Goal: Information Seeking & Learning: Understand process/instructions

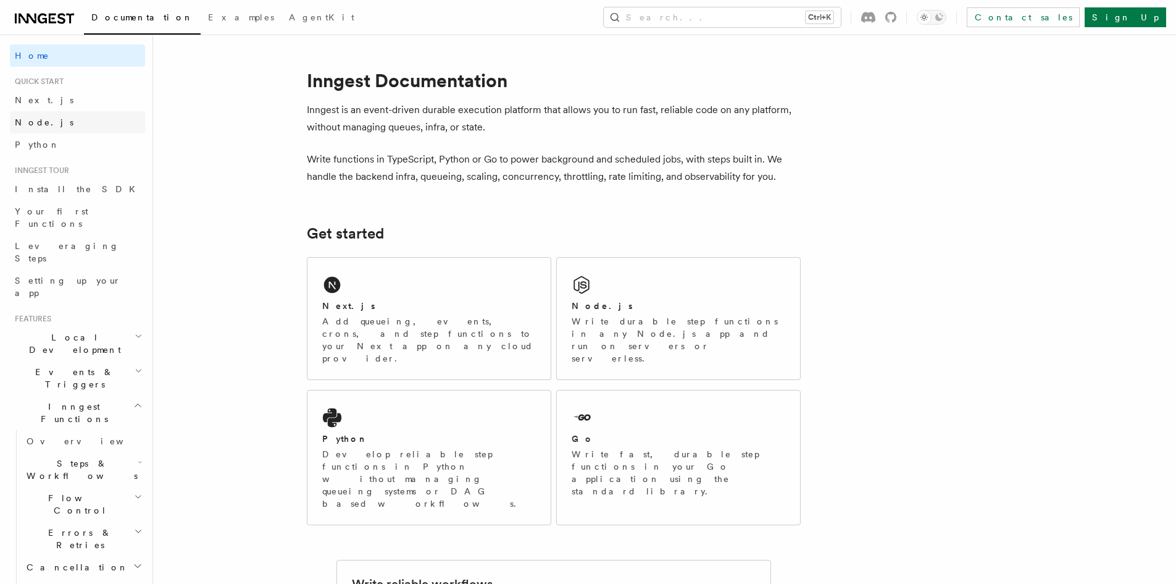
click at [44, 119] on span "Node.js" at bounding box center [44, 122] width 59 height 10
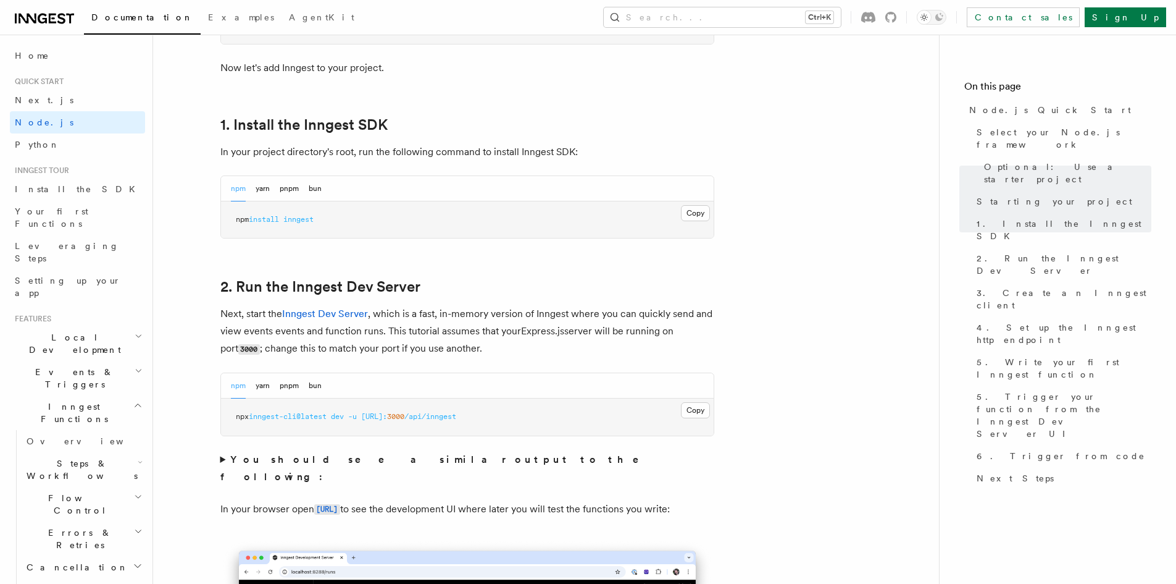
scroll to position [741, 0]
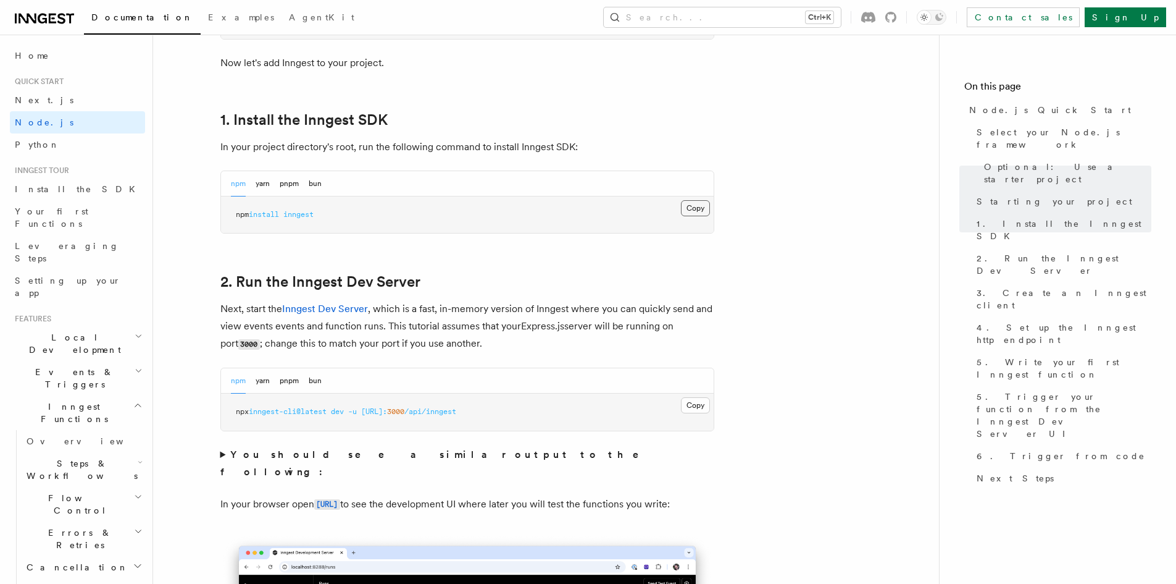
click at [702, 207] on button "Copy Copied" at bounding box center [695, 208] width 29 height 16
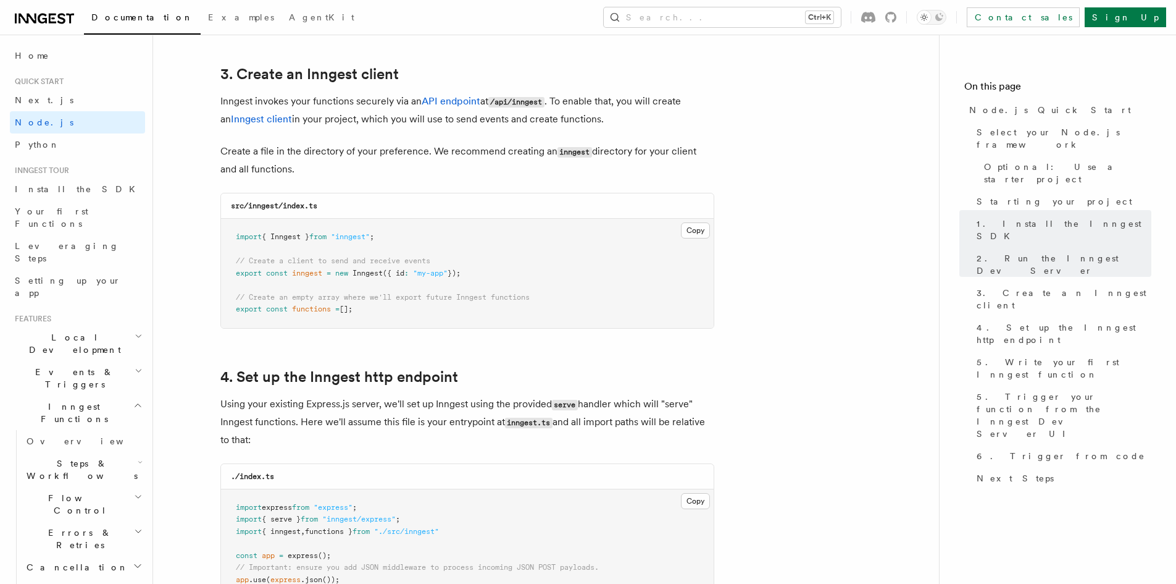
scroll to position [1606, 0]
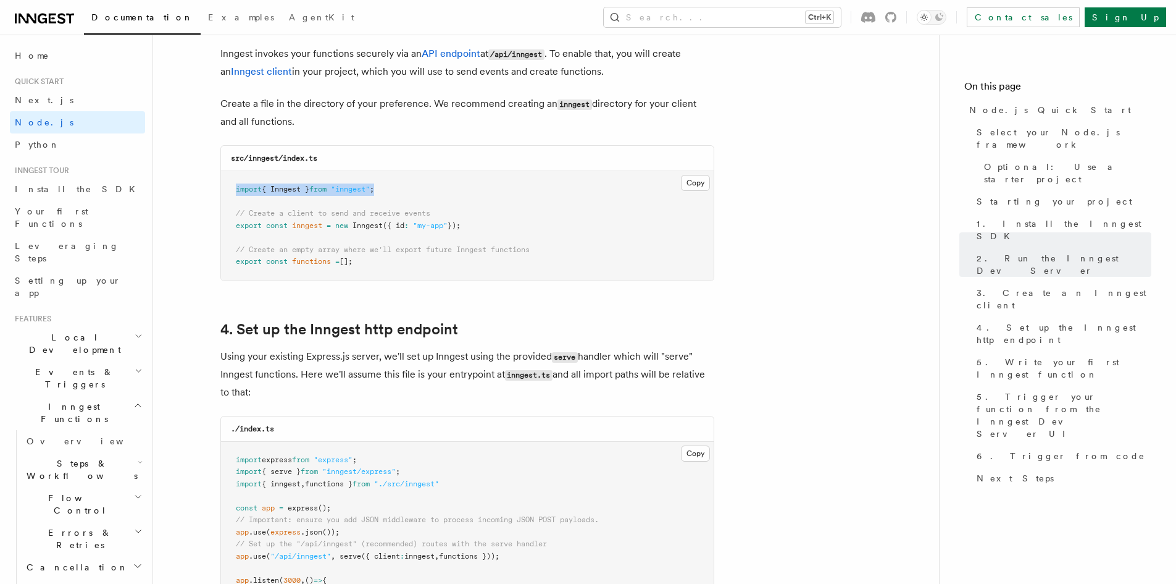
drag, startPoint x: 387, startPoint y: 187, endPoint x: 226, endPoint y: 190, distance: 161.2
click at [226, 190] on pre "import { Inngest } from "inngest" ; // Create a client to send and receive even…" at bounding box center [467, 225] width 493 height 109
copy span "import { Inngest } from "inngest" ;"
click at [694, 183] on button "Copy Copied" at bounding box center [695, 183] width 29 height 16
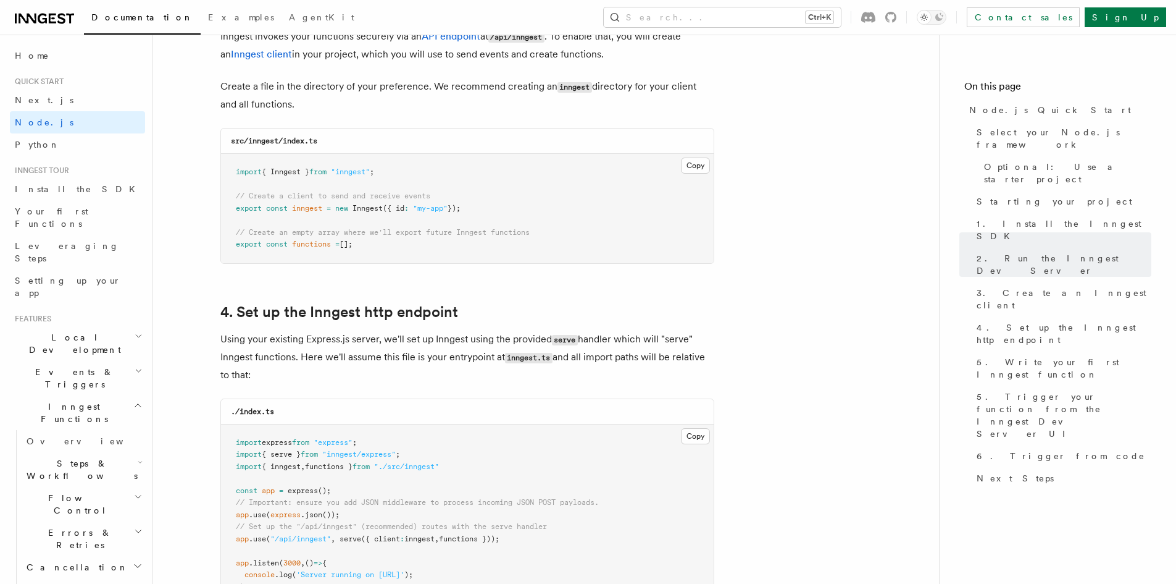
scroll to position [1729, 0]
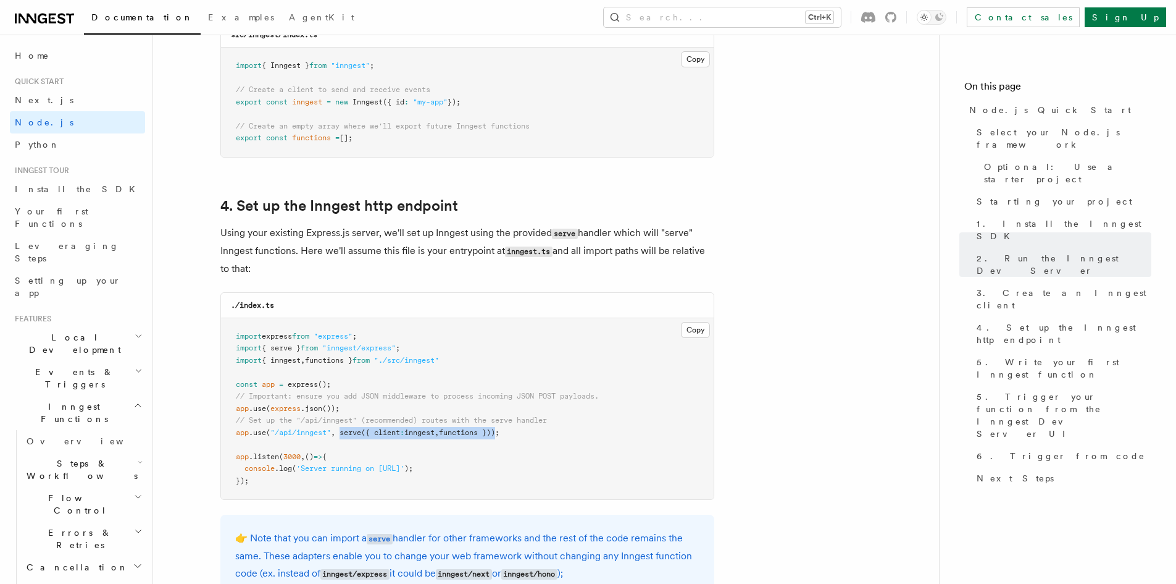
copy span "serve ({ client : inngest , functions })"
drag, startPoint x: 342, startPoint y: 430, endPoint x: 506, endPoint y: 435, distance: 163.7
click at [500, 435] on span "app .use ( "/api/inngest" , serve ({ client : inngest , functions }));" at bounding box center [368, 432] width 264 height 9
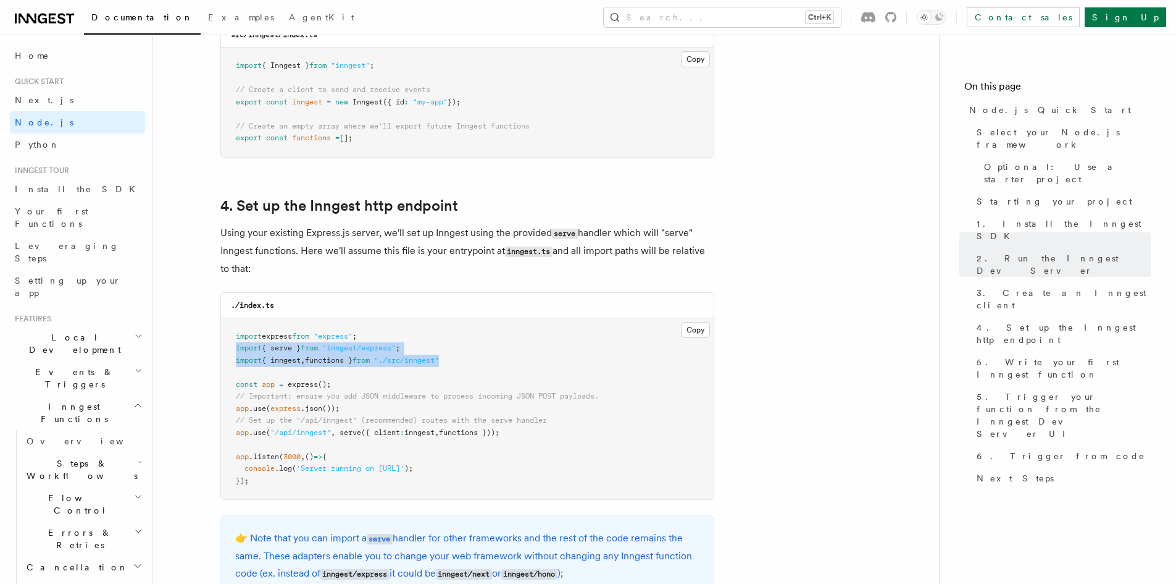
copy code "import { serve } from "inngest/express" ; import { inngest , functions } from "…"
drag, startPoint x: 237, startPoint y: 346, endPoint x: 491, endPoint y: 361, distance: 254.8
click at [491, 361] on pre "import express from "express" ; import { serve } from "inngest/express" ; impor…" at bounding box center [467, 409] width 493 height 182
click at [417, 376] on pre "import express from "express" ; import { serve } from "inngest/express" ; impor…" at bounding box center [467, 409] width 493 height 182
